Goal: Transaction & Acquisition: Obtain resource

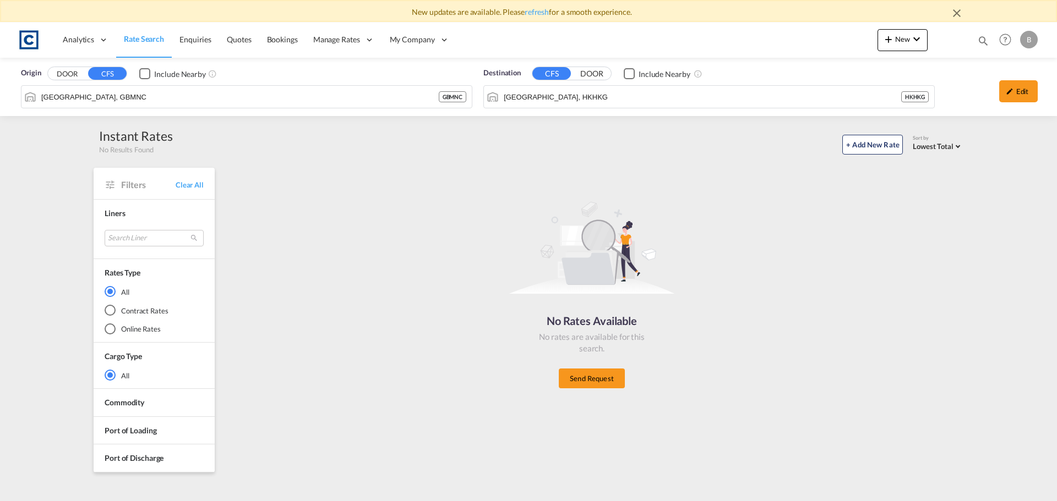
click at [62, 75] on button "DOOR" at bounding box center [67, 74] width 39 height 13
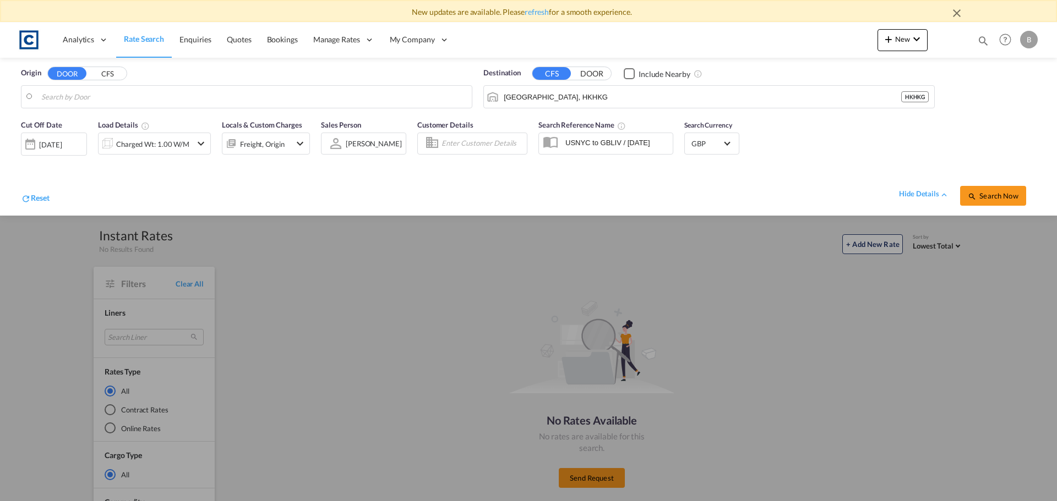
click at [287, 143] on div "Freight, Origin" at bounding box center [256, 144] width 68 height 22
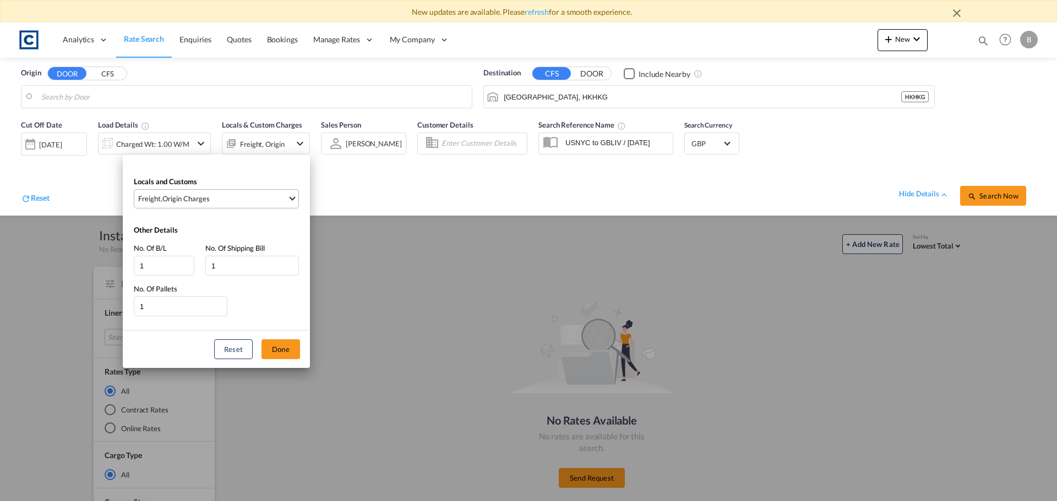
click at [211, 203] on span "Freight , Origin Charges" at bounding box center [212, 199] width 149 height 10
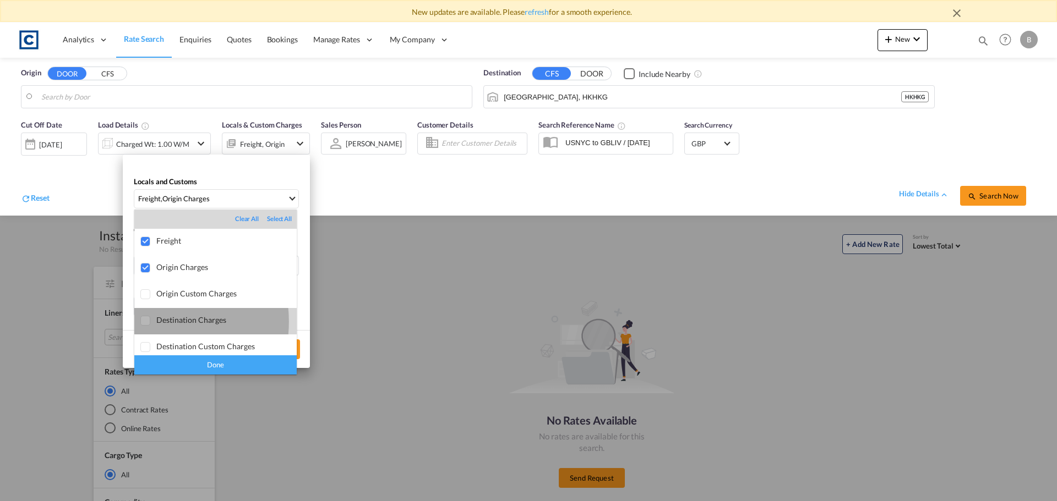
click at [145, 322] on div at bounding box center [145, 321] width 11 height 11
click at [431, 196] on md-backdrop at bounding box center [528, 250] width 1057 height 501
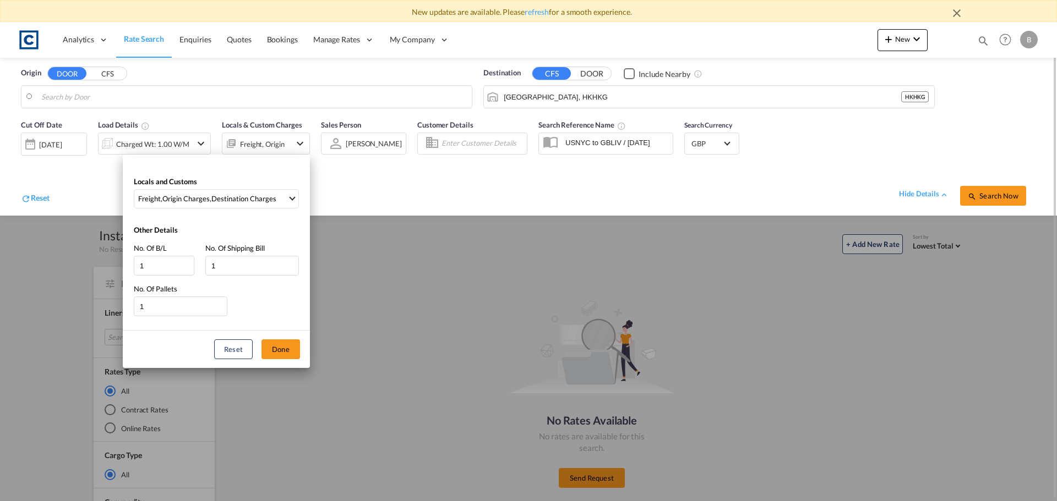
click at [433, 177] on div "Locals and Customs Freight , Origin Charges , Destination Charges Other Details…" at bounding box center [528, 250] width 1057 height 501
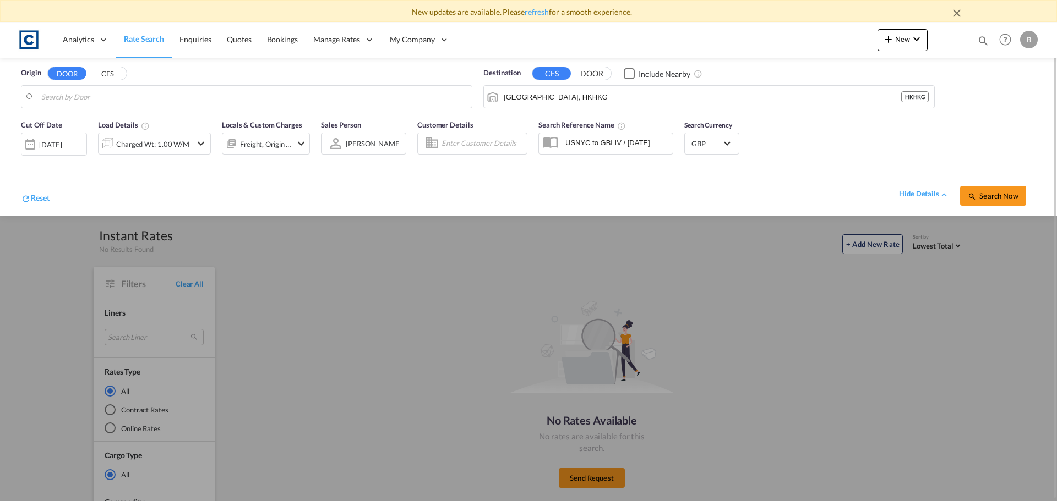
click at [103, 73] on button "CFS" at bounding box center [107, 74] width 39 height 13
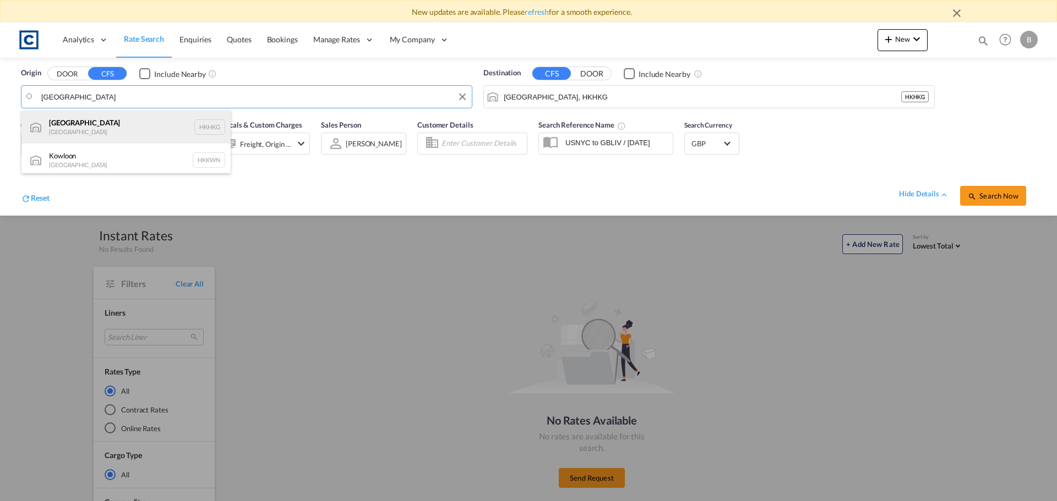
click at [113, 127] on div "[GEOGRAPHIC_DATA] [GEOGRAPHIC_DATA] HKHKG" at bounding box center [125, 127] width 209 height 33
type input "[GEOGRAPHIC_DATA], HKHKG"
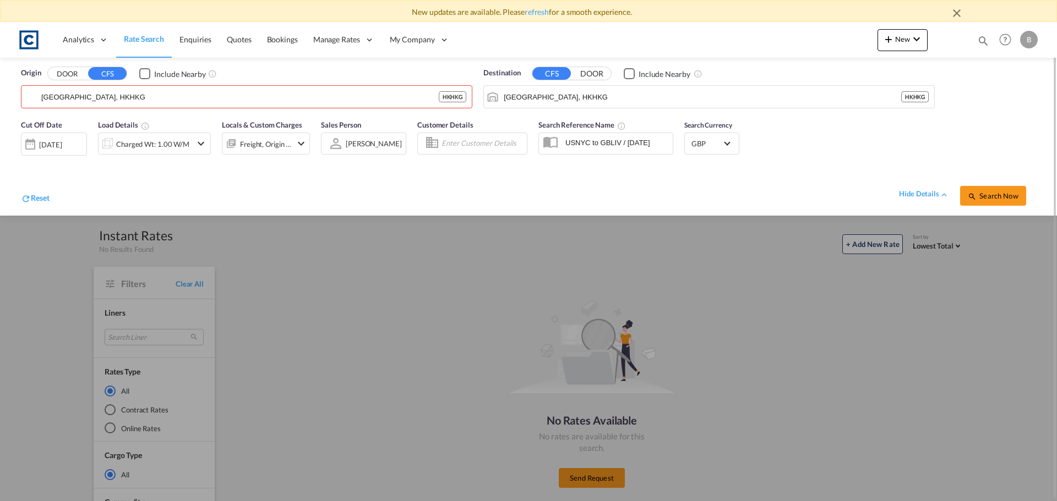
click at [591, 74] on button "DOOR" at bounding box center [591, 74] width 39 height 13
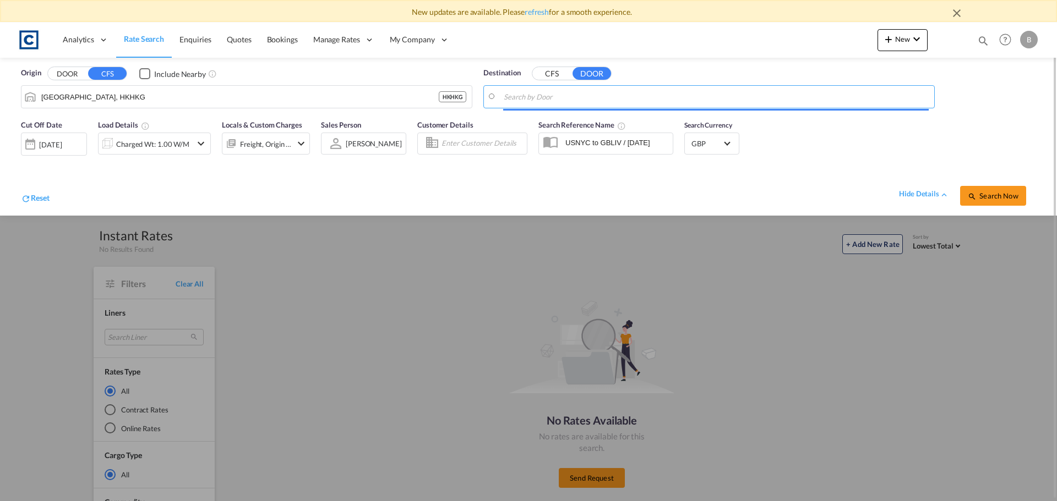
click at [580, 98] on input "Search by Door" at bounding box center [716, 97] width 425 height 17
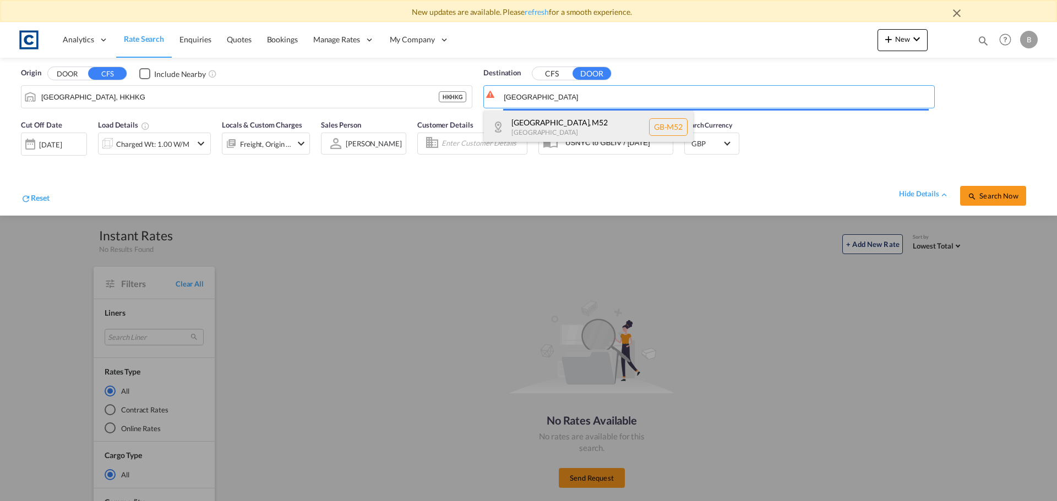
click at [559, 123] on body "New updates are available. Please refresh for a smooth experience. Analytics Re…" at bounding box center [528, 250] width 1057 height 501
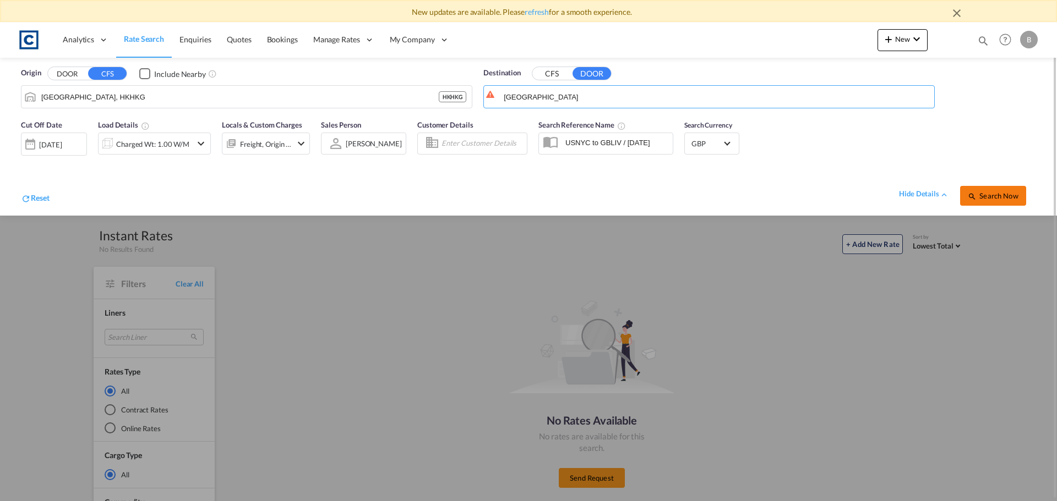
click at [980, 190] on button "Search Now" at bounding box center [993, 196] width 66 height 20
click at [569, 100] on body "New updates are available. Please refresh for a smooth experience. Analytics Re…" at bounding box center [528, 250] width 1057 height 501
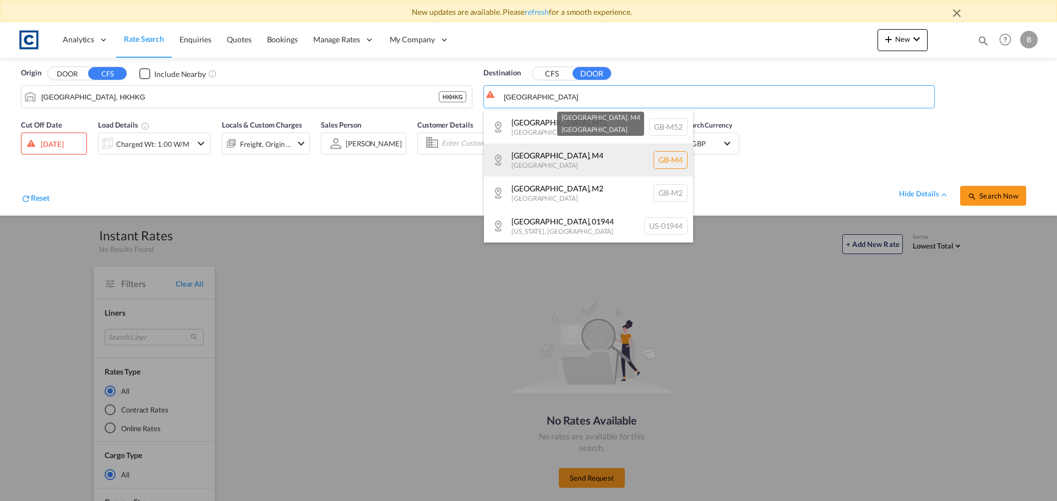
click at [541, 155] on div "[GEOGRAPHIC_DATA] , [GEOGRAPHIC_DATA] [GEOGRAPHIC_DATA]-M4" at bounding box center [588, 160] width 209 height 33
type input "GB-M4, [GEOGRAPHIC_DATA]"
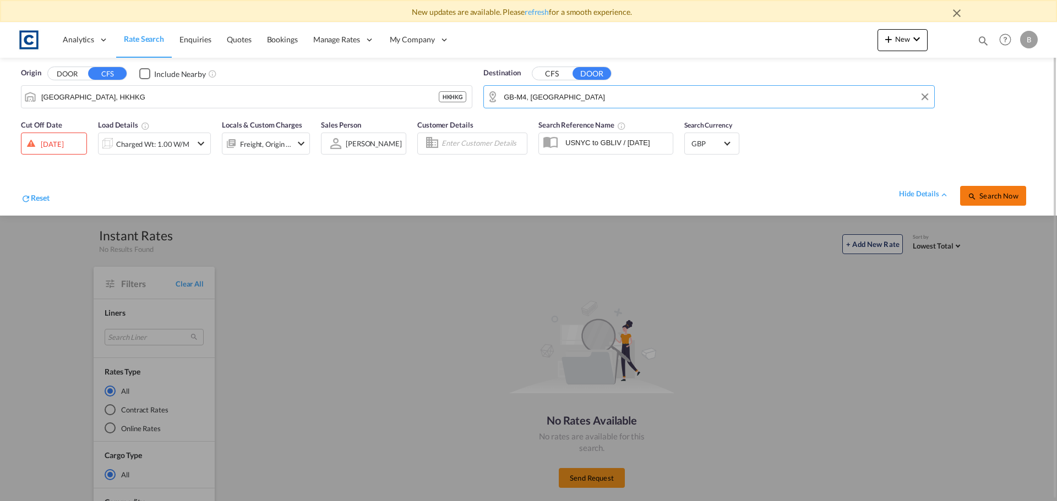
click at [1004, 192] on span "Search Now" at bounding box center [993, 196] width 50 height 9
click at [63, 146] on div "[DATE]" at bounding box center [52, 144] width 23 height 10
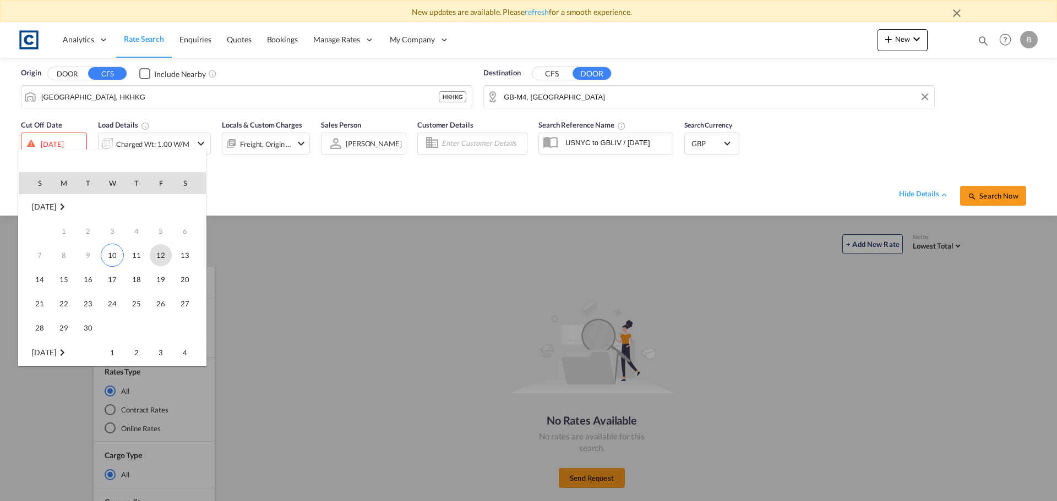
click at [156, 258] on span "12" at bounding box center [161, 255] width 22 height 22
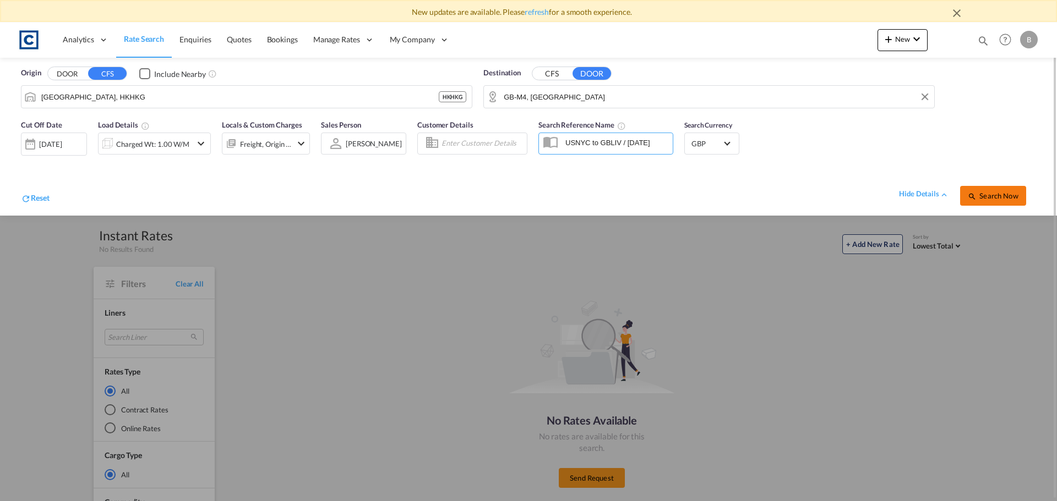
click at [995, 194] on span "Search Now" at bounding box center [993, 196] width 50 height 9
